Goal: Check status

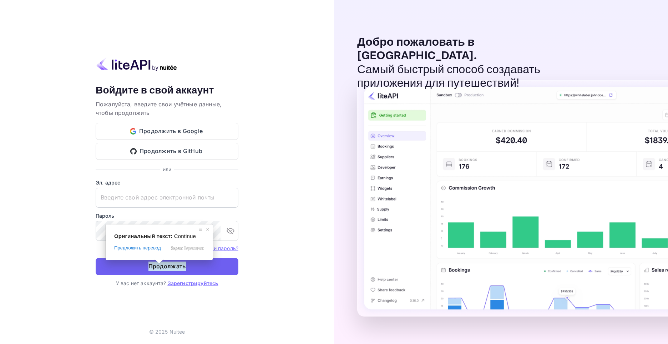
type input "[EMAIL_ADDRESS][DOMAIN_NAME]"
click at [158, 264] on span at bounding box center [159, 261] width 9 height 4
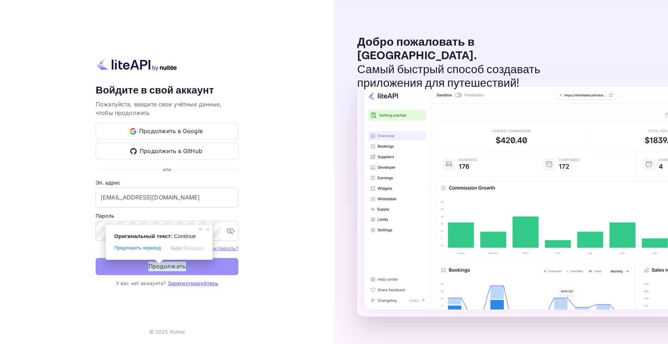
click at [161, 267] on ya-tr-span "Продолжать" at bounding box center [166, 267] width 37 height 10
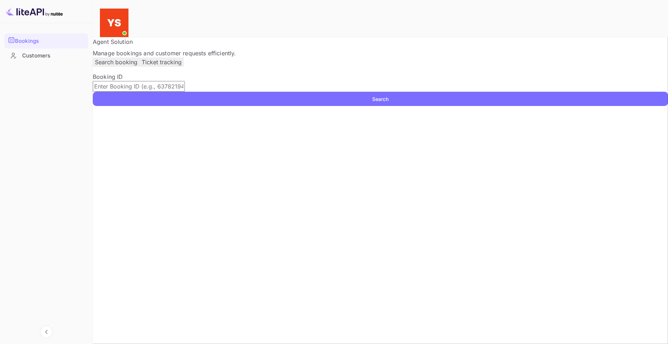
click at [185, 92] on input "text" at bounding box center [139, 86] width 92 height 11
paste input "9314848"
type input "9314848"
click at [501, 106] on button "Search" at bounding box center [380, 99] width 575 height 14
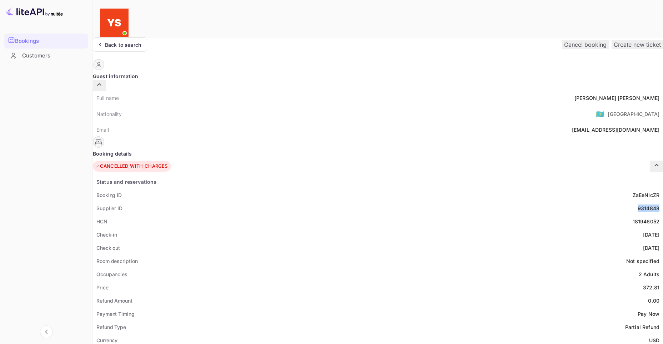
drag, startPoint x: 344, startPoint y: 191, endPoint x: 367, endPoint y: 193, distance: 22.5
click at [367, 202] on div "Supplier ID 9314848" at bounding box center [378, 208] width 570 height 13
copy div "9314848"
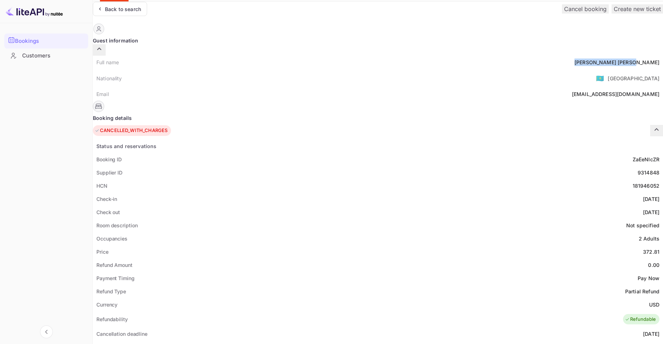
drag, startPoint x: 325, startPoint y: 49, endPoint x: 371, endPoint y: 54, distance: 47.0
click at [371, 56] on div "Full name [PERSON_NAME] Nationality 🇰🇿 [DEMOGRAPHIC_DATA] Email [EMAIL_ADDRESS]…" at bounding box center [378, 78] width 570 height 45
copy div "[PERSON_NAME]"
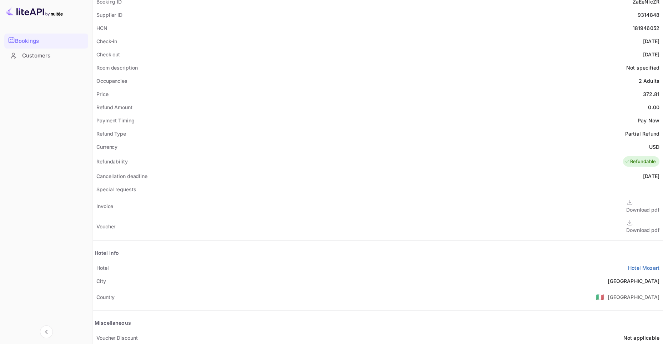
scroll to position [111, 0]
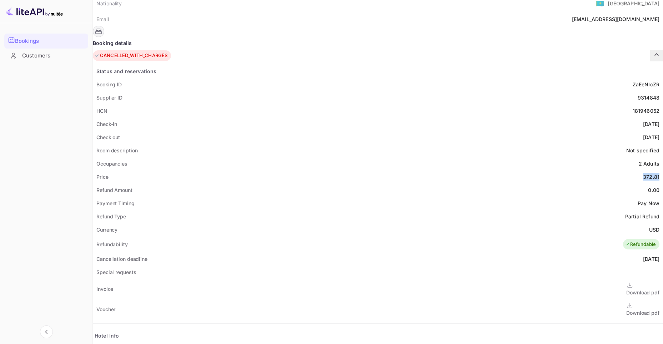
drag, startPoint x: 370, startPoint y: 158, endPoint x: 353, endPoint y: 158, distance: 17.1
click at [353, 170] on div "Price 372.81" at bounding box center [378, 176] width 570 height 13
copy div "372.81"
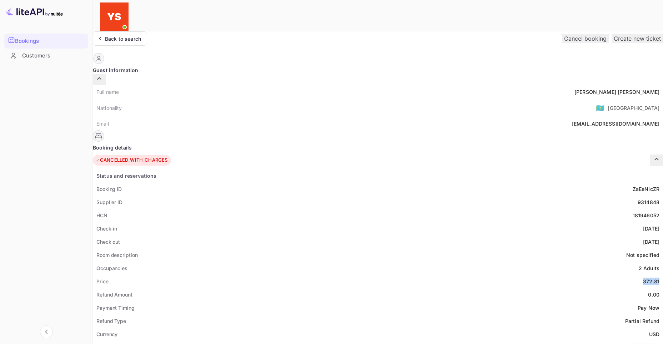
scroll to position [0, 0]
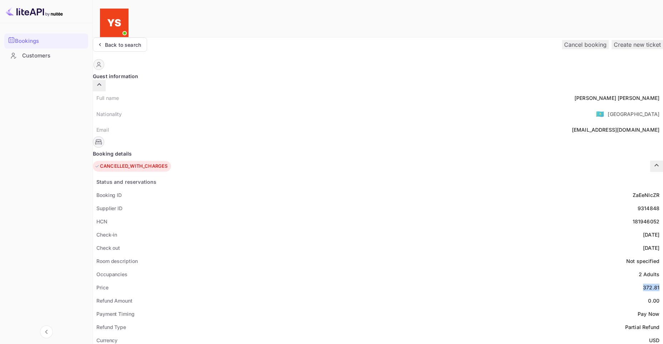
click at [384, 37] on div "Back to search Cancel booking Create new ticket" at bounding box center [378, 44] width 570 height 14
